Goal: Browse casually: Explore the website without a specific task or goal

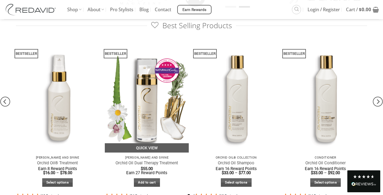
scroll to position [280, 0]
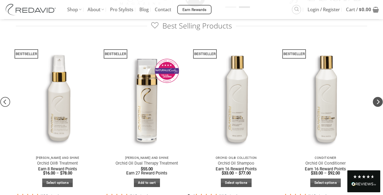
click at [377, 102] on icon "Next" at bounding box center [378, 102] width 10 height 10
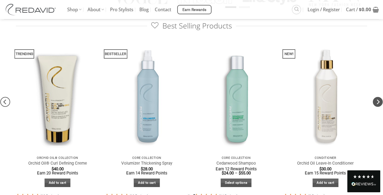
click at [377, 102] on icon "Next" at bounding box center [378, 102] width 10 height 10
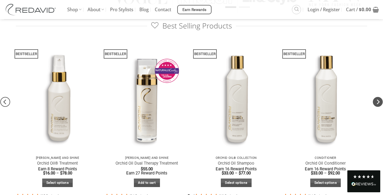
click at [377, 102] on icon "Next" at bounding box center [378, 102] width 10 height 10
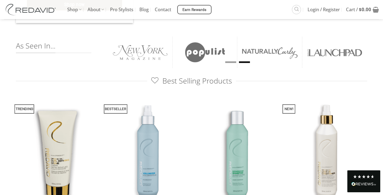
scroll to position [284, 0]
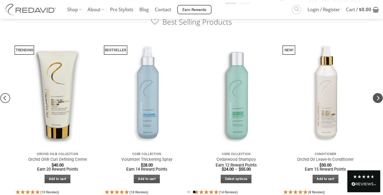
click at [378, 97] on icon "Next" at bounding box center [378, 98] width 10 height 10
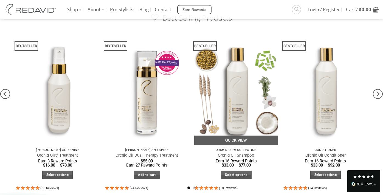
scroll to position [289, 0]
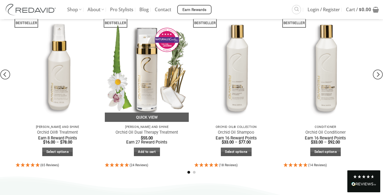
scroll to position [310, 0]
